Goal: Transaction & Acquisition: Purchase product/service

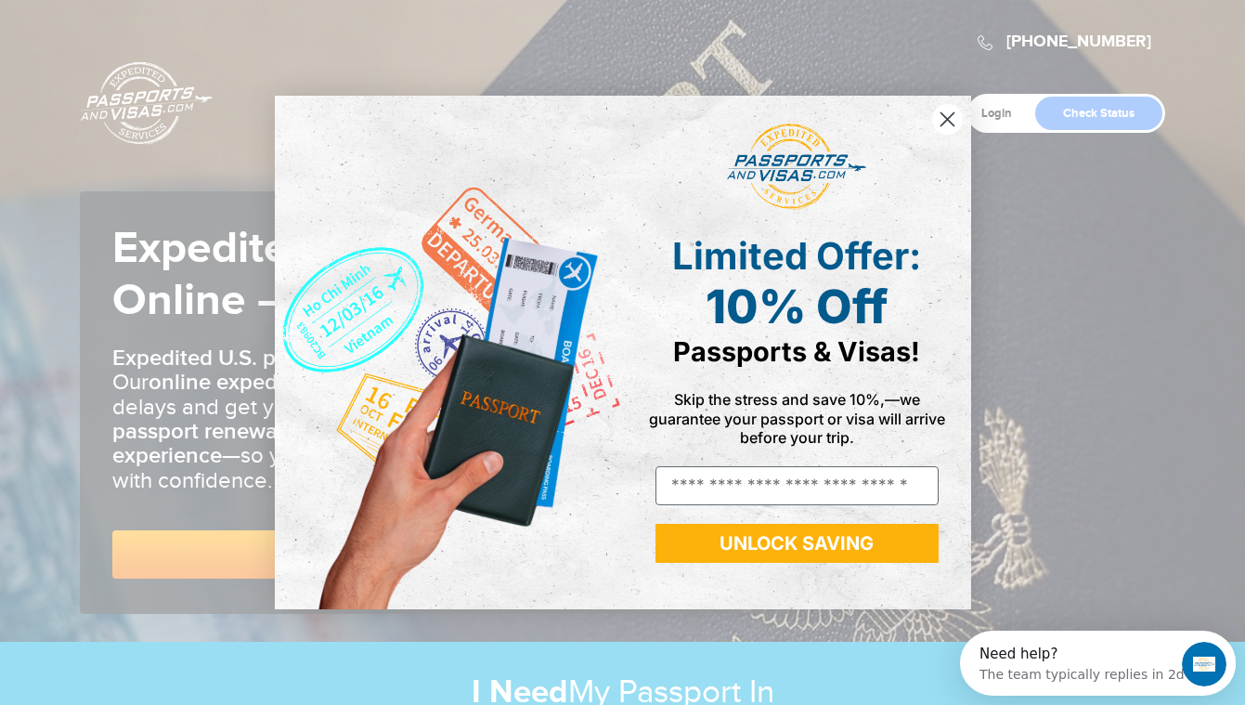
click at [942, 108] on circle "Close dialog" at bounding box center [946, 119] width 31 height 31
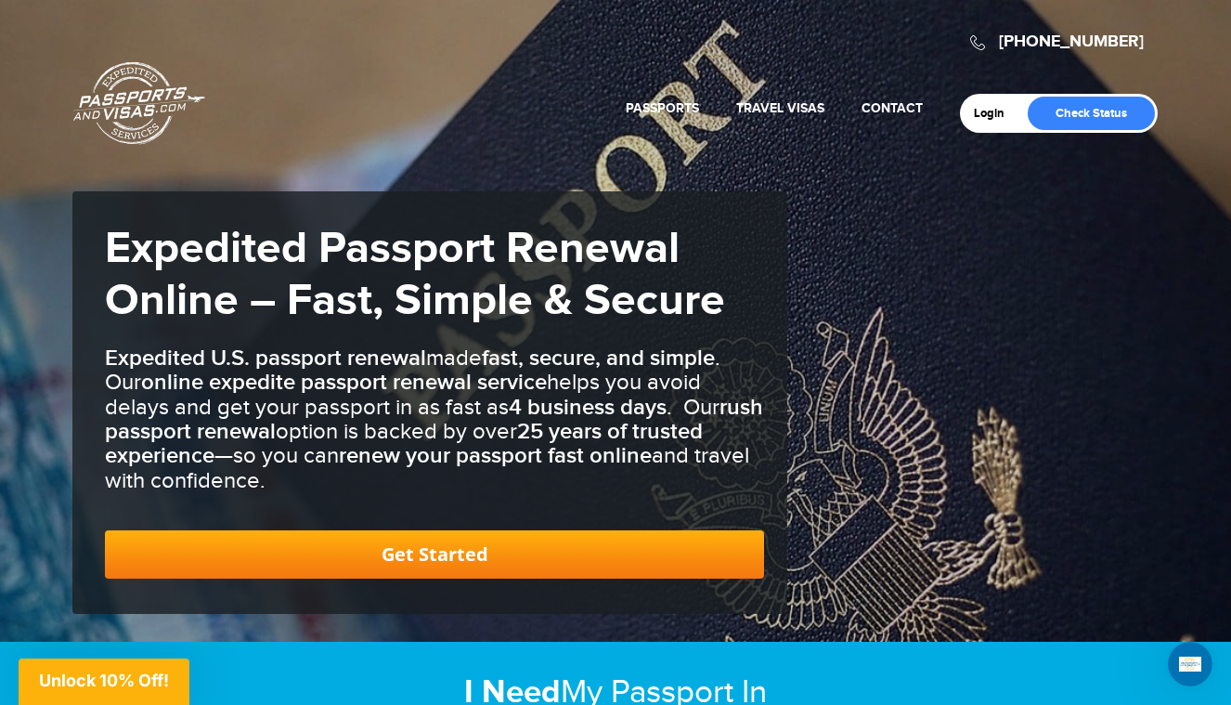
click at [406, 559] on link "Get Started" at bounding box center [434, 554] width 659 height 48
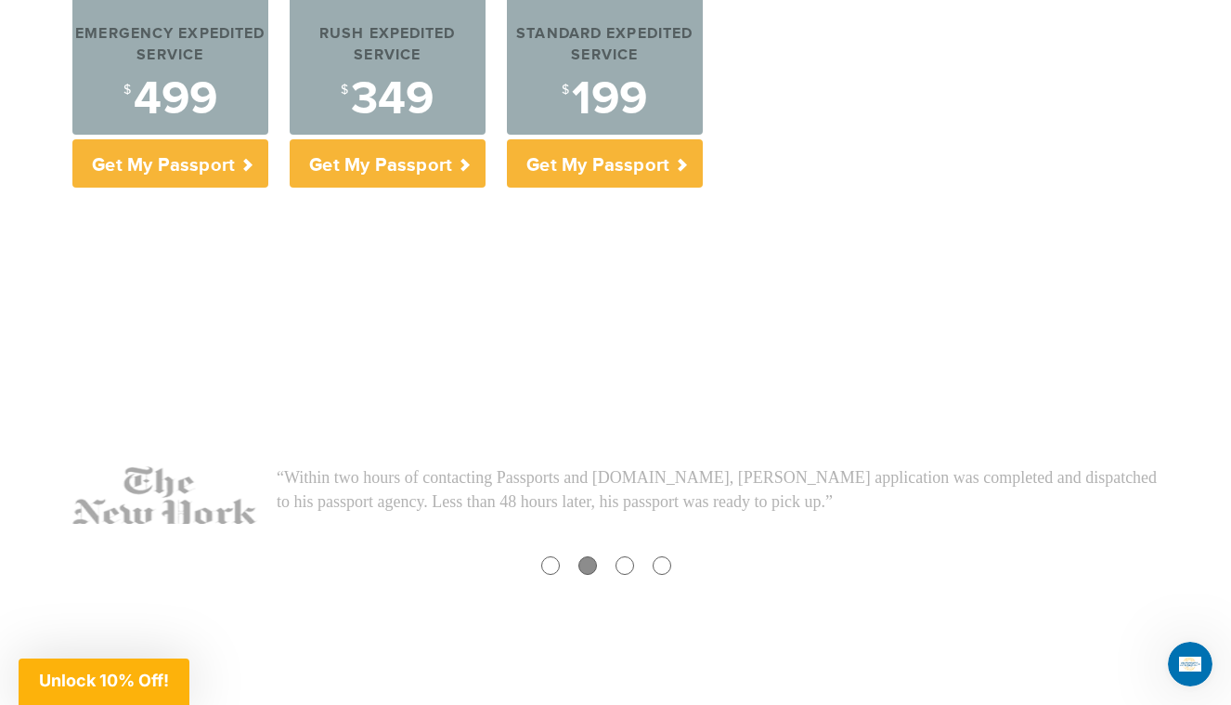
scroll to position [916, 0]
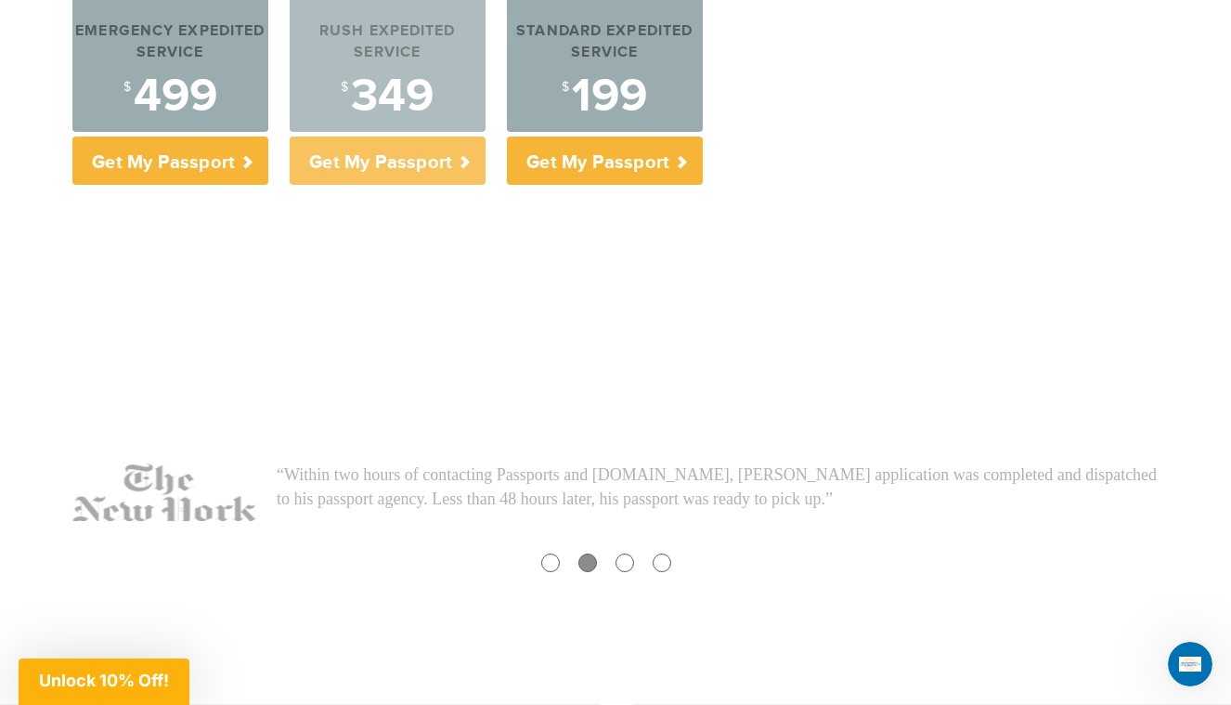
click at [386, 166] on p "Get My Passport" at bounding box center [388, 161] width 196 height 48
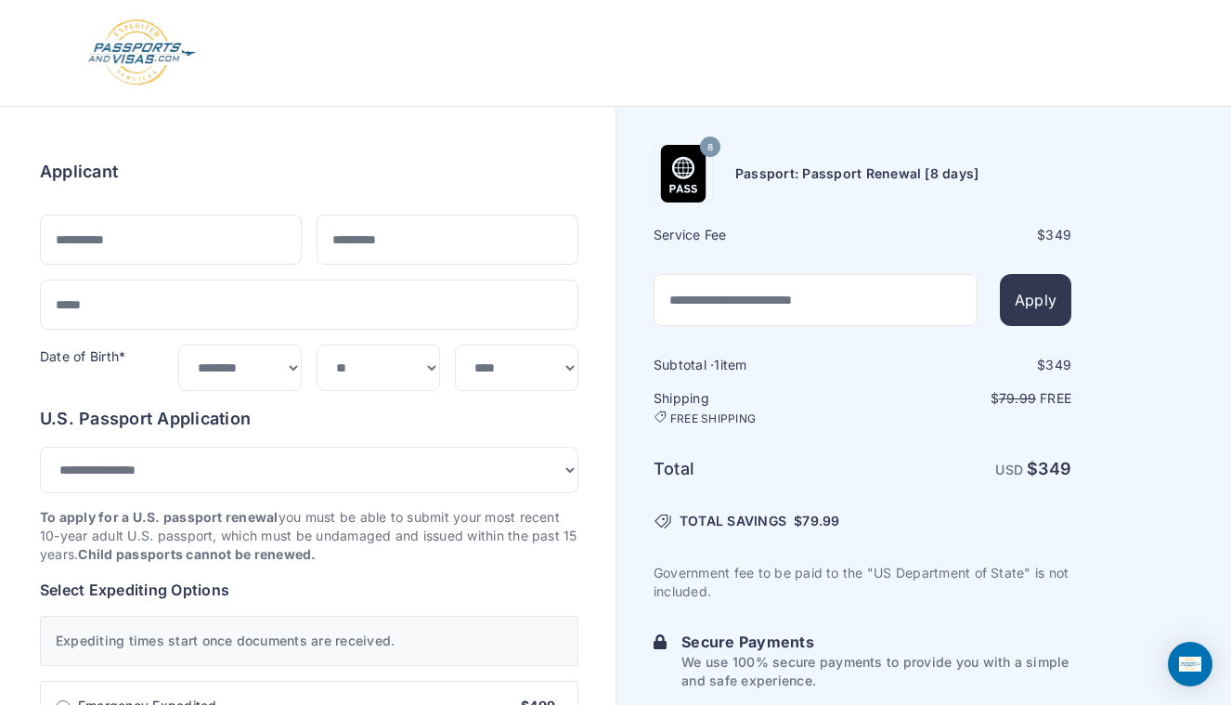
select select "*******"
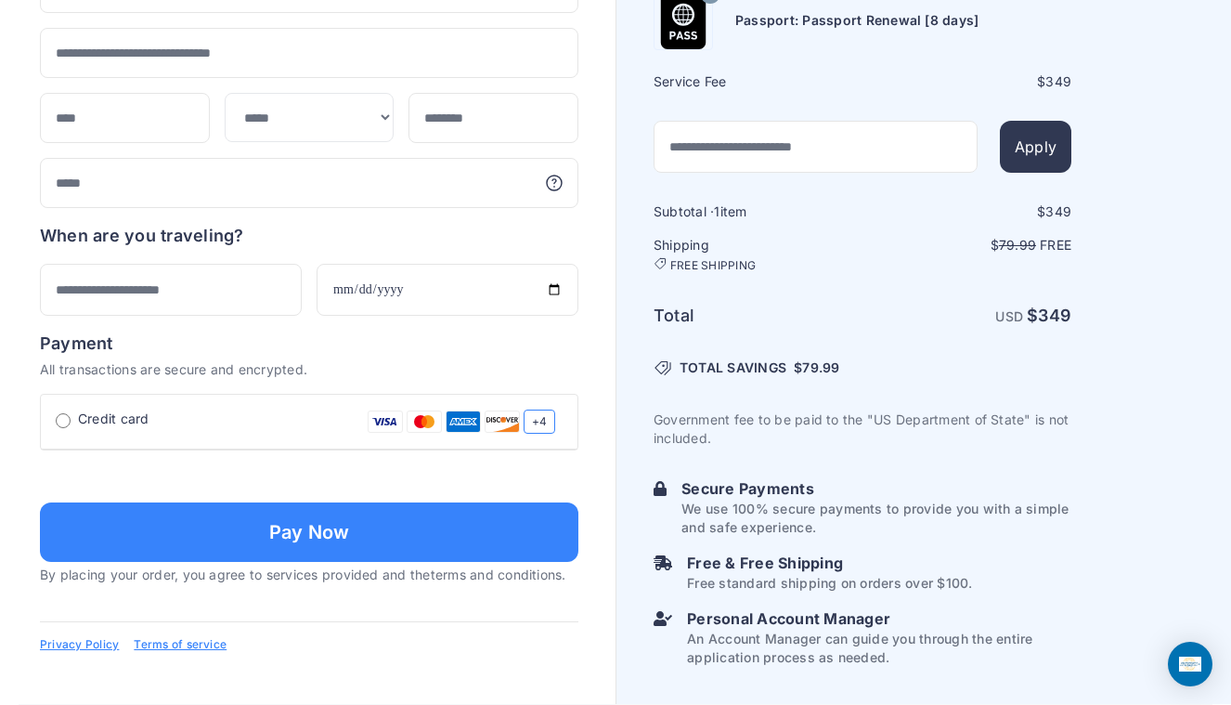
scroll to position [1256, 0]
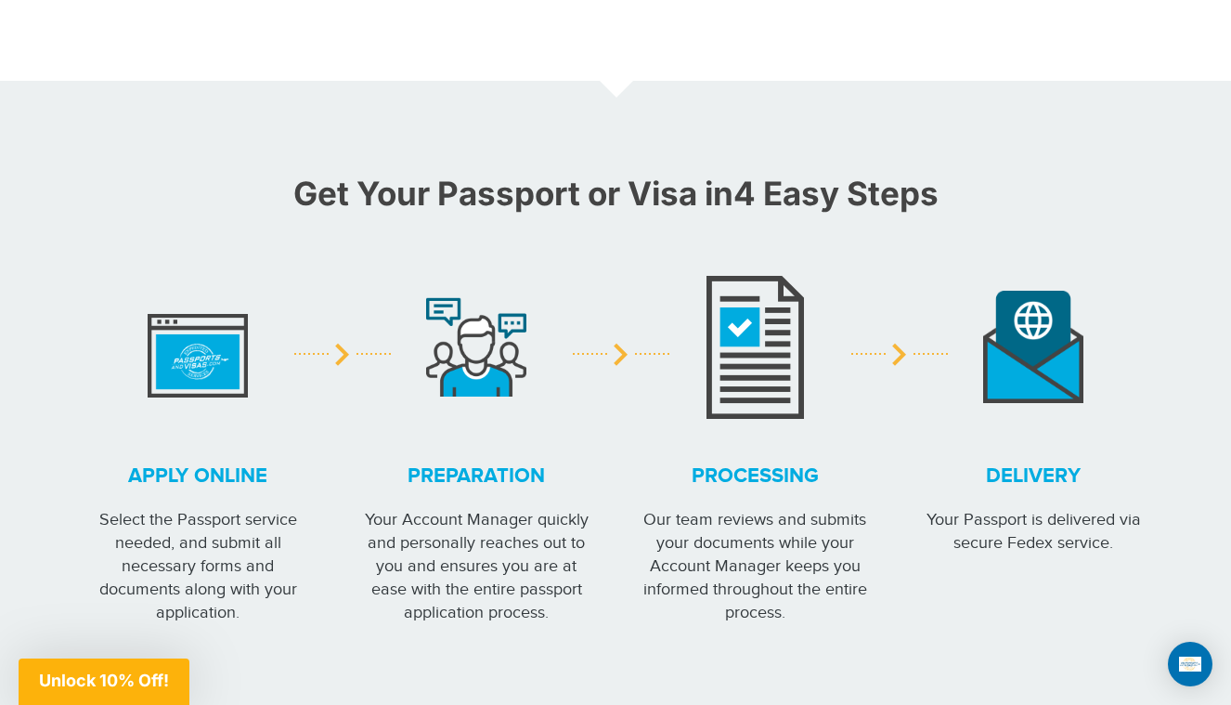
scroll to position [1541, 0]
